Goal: Information Seeking & Learning: Learn about a topic

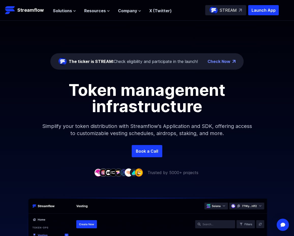
click at [60, 7] on nav "Solutions Overview Streamflow features an all-in-one token distribution platfor…" at bounding box center [112, 10] width 119 height 7
click at [62, 11] on span "Solutions" at bounding box center [62, 11] width 19 height 6
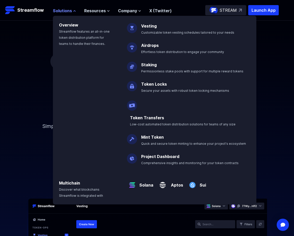
click at [62, 11] on span "Solutions" at bounding box center [62, 11] width 19 height 6
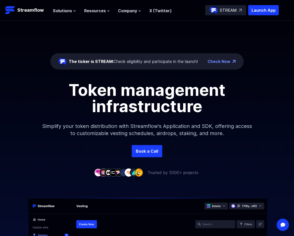
click at [219, 13] on div "STREAM" at bounding box center [225, 10] width 41 height 10
click at [156, 11] on link "X (Twitter)" at bounding box center [160, 10] width 22 height 5
click at [126, 12] on span "Company" at bounding box center [127, 11] width 19 height 6
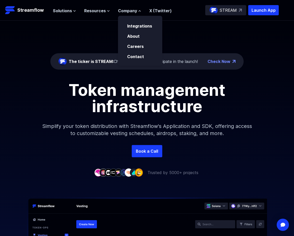
click at [56, 5] on div "Solutions Overview Streamflow features an all-in-one token distribution platfor…" at bounding box center [112, 10] width 119 height 10
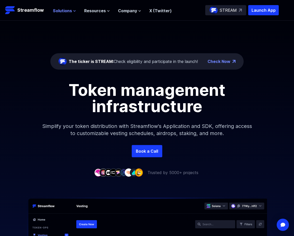
click at [58, 9] on span "Solutions" at bounding box center [62, 11] width 19 height 6
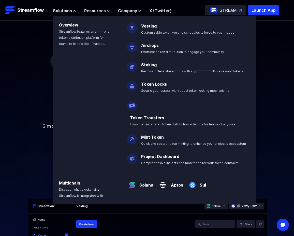
click at [31, 35] on div "The ticker is STREAM: Check eligibility and participate in the launch! Check No…" at bounding box center [147, 83] width 294 height 124
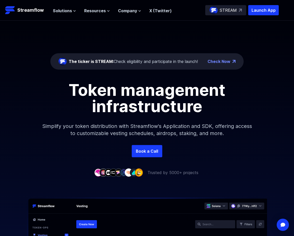
click at [117, 88] on h1 "Token management infrastructure" at bounding box center [147, 98] width 229 height 33
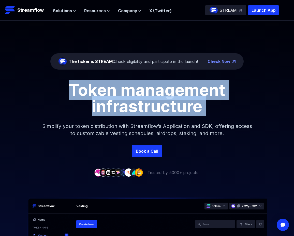
click at [117, 88] on h1 "Token management infrastructure" at bounding box center [147, 98] width 229 height 33
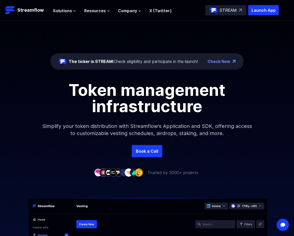
click at [77, 115] on p "Simplify your token distribution with Streamflow's Application and SDK, offerin…" at bounding box center [147, 129] width 219 height 31
click at [144, 47] on div "The ticker is STREAM: Check eligibility and participate in the launch! Check No…" at bounding box center [147, 83] width 294 height 124
